Goal: Check status: Check status

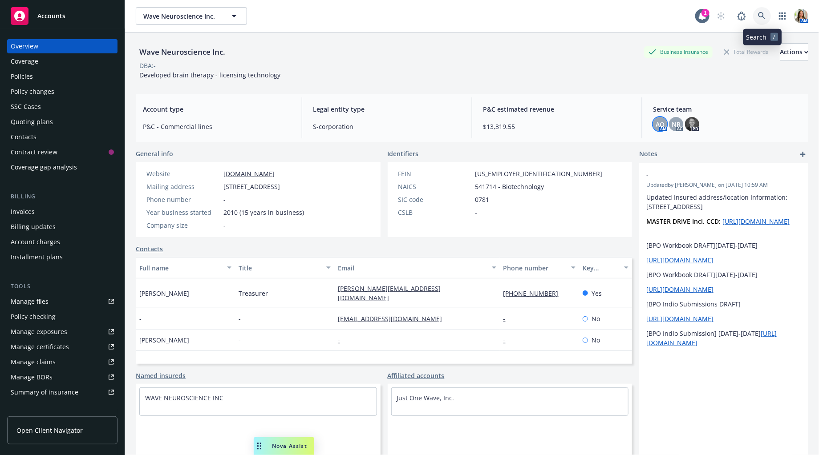
click at [761, 15] on icon at bounding box center [762, 16] width 8 height 8
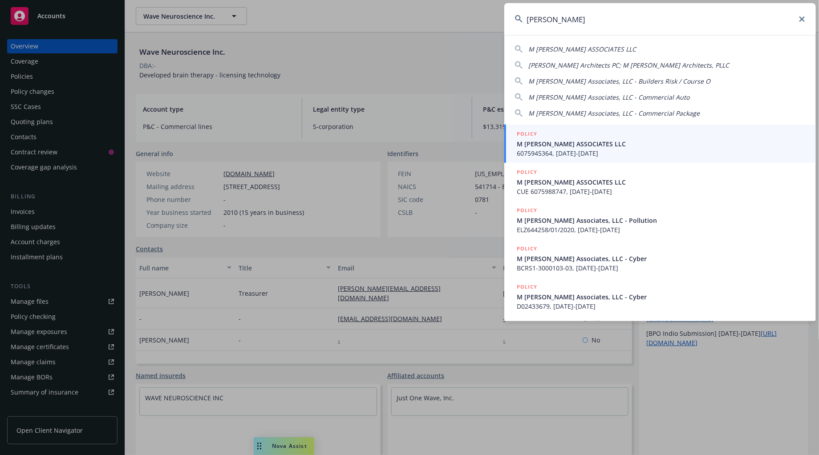
type input "[PERSON_NAME]"
click at [577, 133] on div "POLICY" at bounding box center [661, 134] width 288 height 10
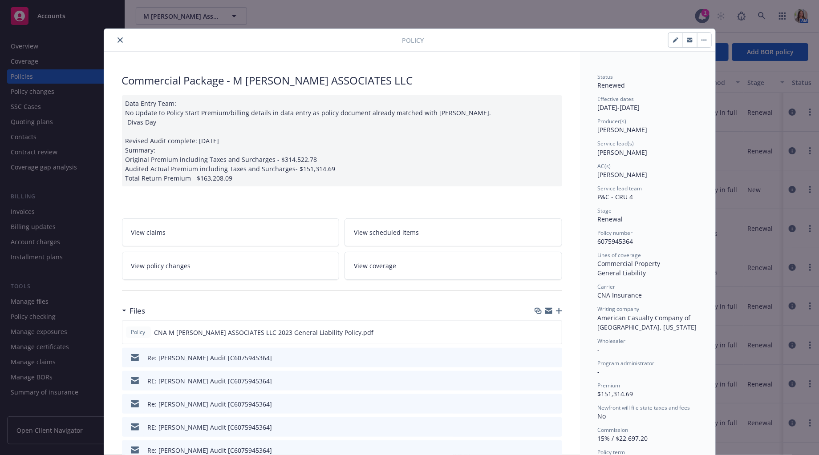
click at [120, 39] on icon "close" at bounding box center [119, 39] width 5 height 5
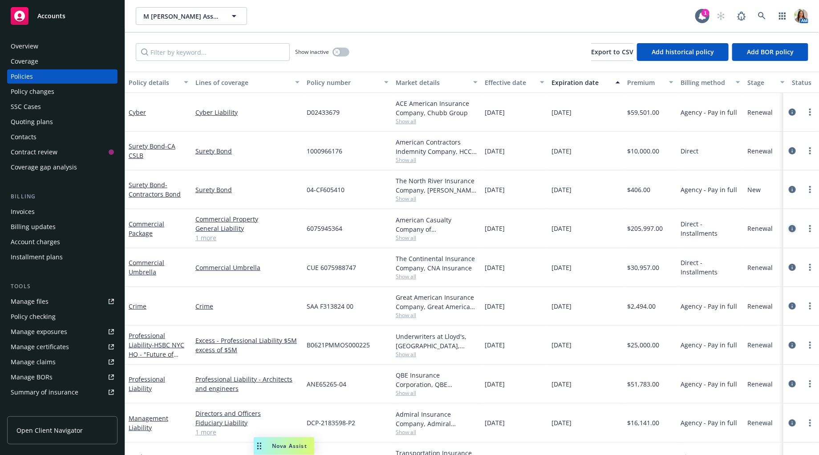
click at [793, 225] on icon "circleInformation" at bounding box center [791, 228] width 7 height 7
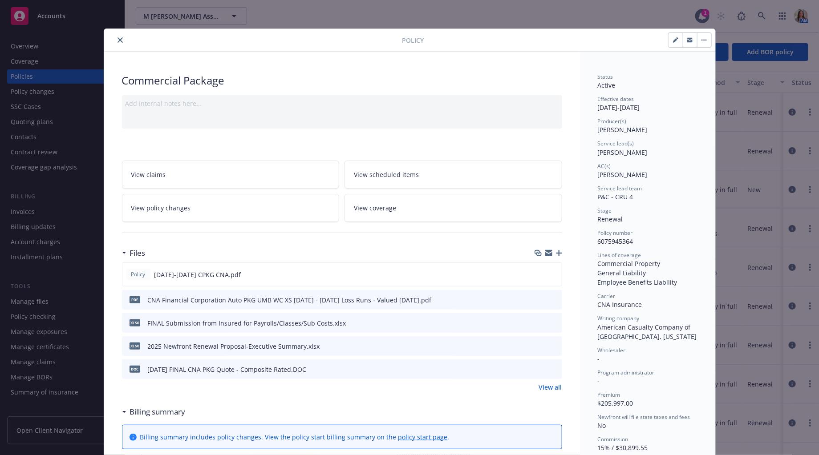
click at [120, 39] on icon "close" at bounding box center [119, 39] width 5 height 5
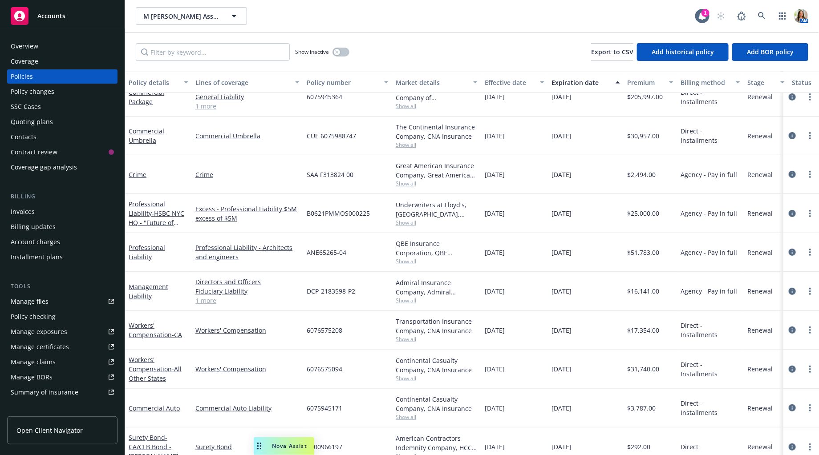
scroll to position [136, 0]
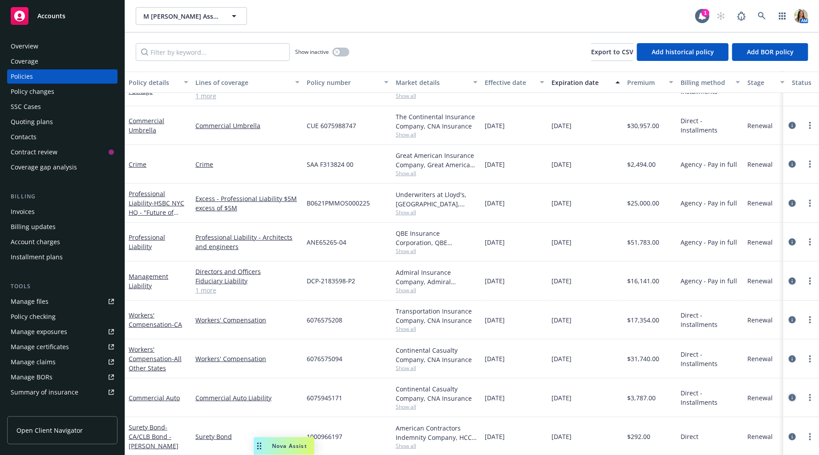
click at [792, 400] on icon "circleInformation" at bounding box center [791, 397] width 7 height 7
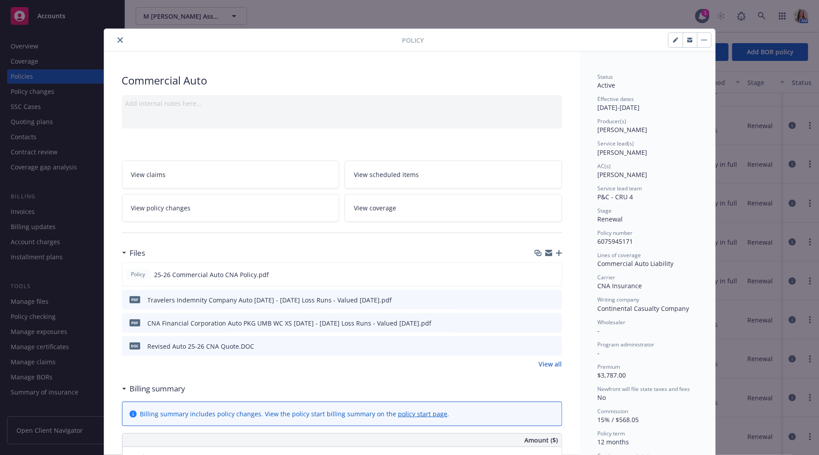
click at [117, 40] on icon "close" at bounding box center [119, 39] width 5 height 5
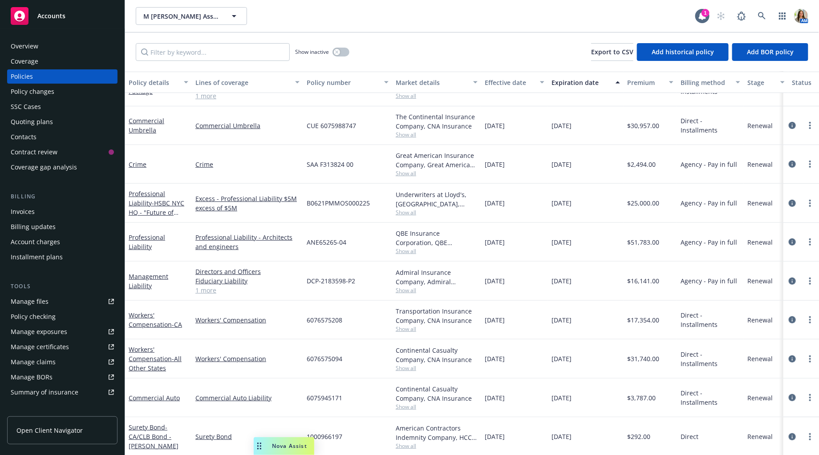
click at [68, 41] on div "Overview" at bounding box center [62, 46] width 103 height 14
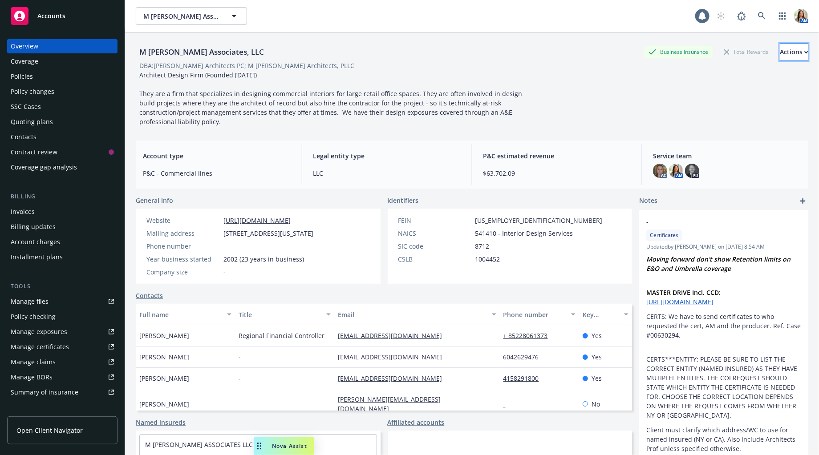
click at [780, 51] on div "Actions" at bounding box center [794, 52] width 28 height 17
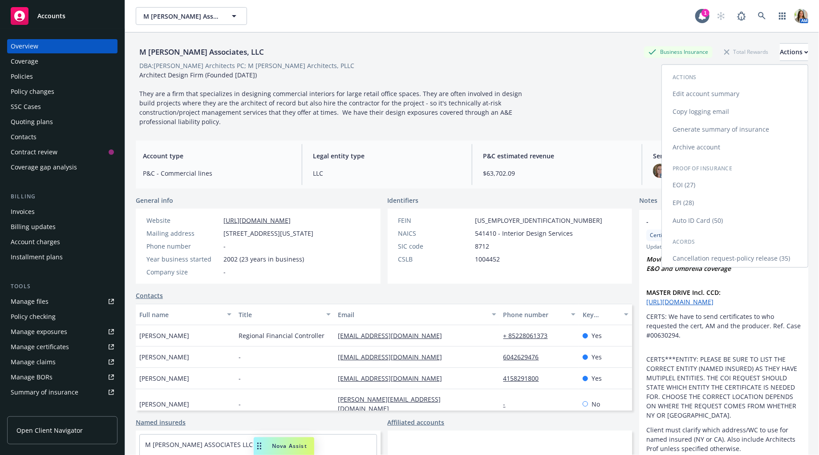
click at [724, 110] on link "Copy logging email" at bounding box center [735, 112] width 146 height 18
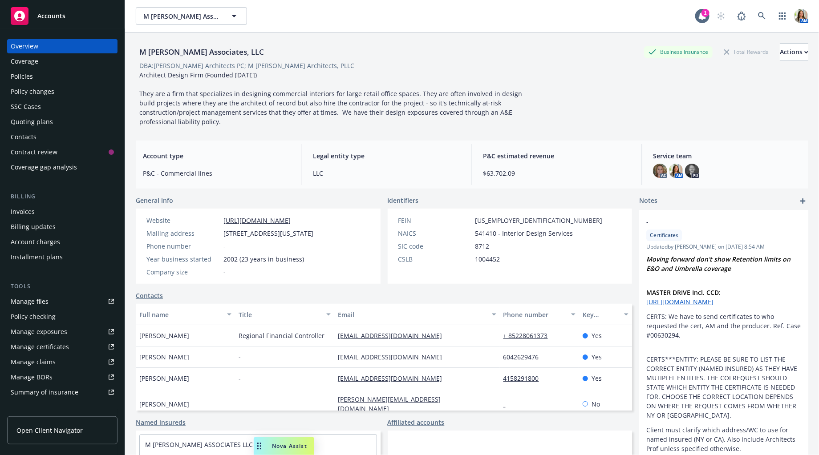
click at [74, 432] on span "Open Client Navigator" at bounding box center [49, 430] width 66 height 9
click at [40, 142] on div "Contacts" at bounding box center [62, 137] width 103 height 14
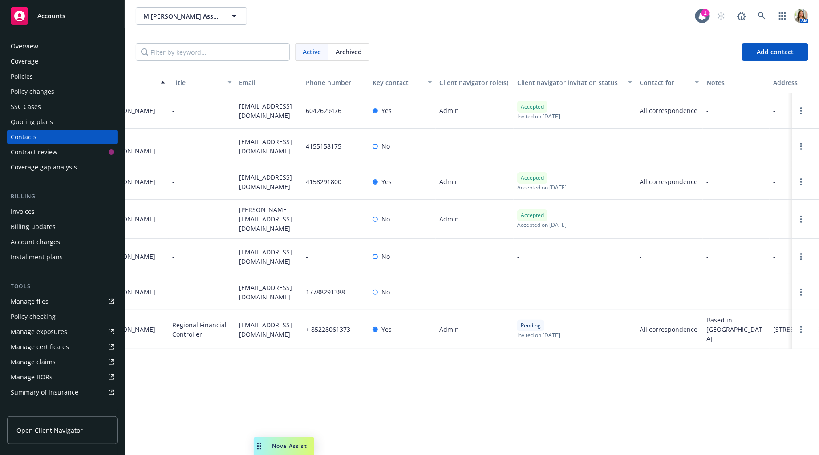
scroll to position [0, 24]
click at [761, 20] on link at bounding box center [762, 16] width 18 height 18
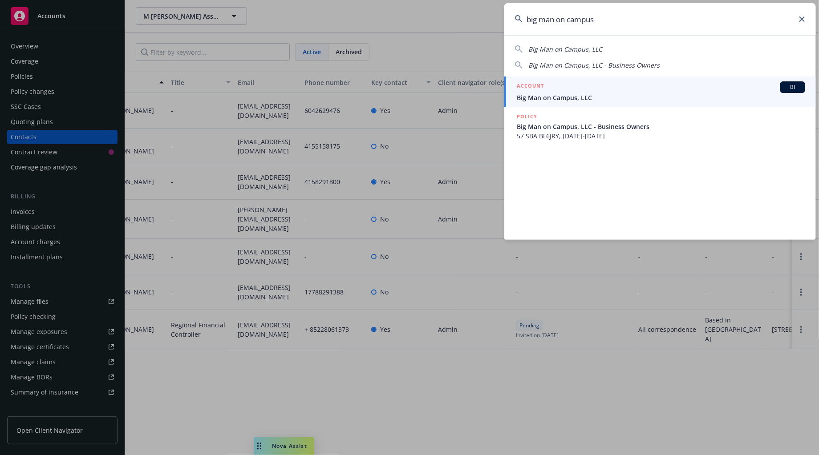
type input "big man on campus"
click at [641, 80] on link "ACCOUNT BI Big Man on Campus, LLC" at bounding box center [659, 92] width 311 height 31
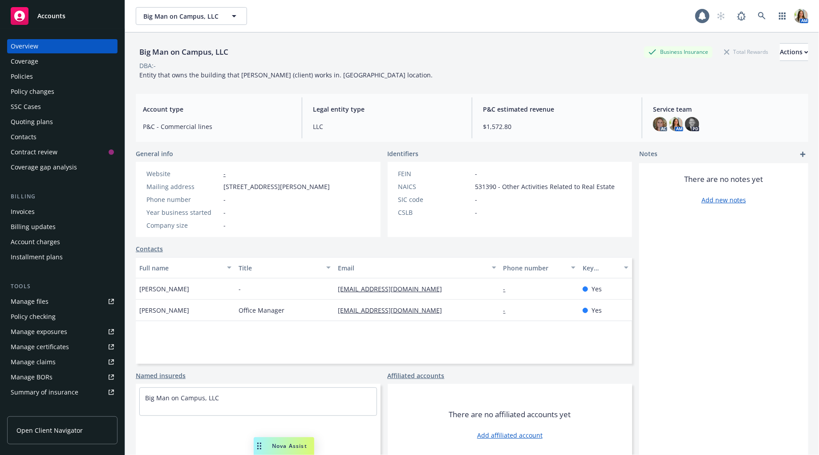
click at [86, 74] on div "Policies" at bounding box center [62, 76] width 103 height 14
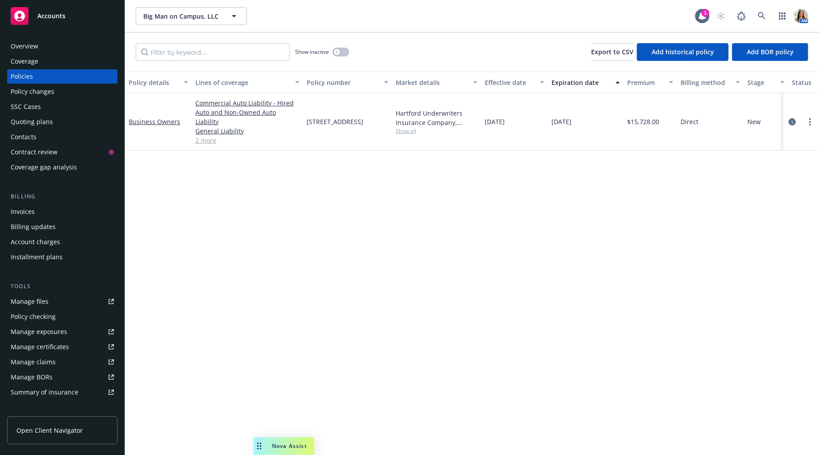
click at [78, 117] on div "Quoting plans" at bounding box center [62, 122] width 103 height 14
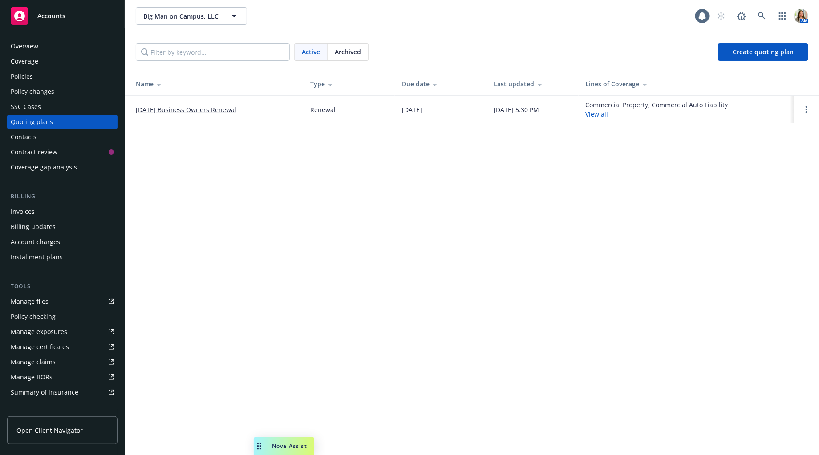
click at [164, 110] on link "[DATE] Business Owners Renewal" at bounding box center [186, 109] width 101 height 9
